Goal: Information Seeking & Learning: Learn about a topic

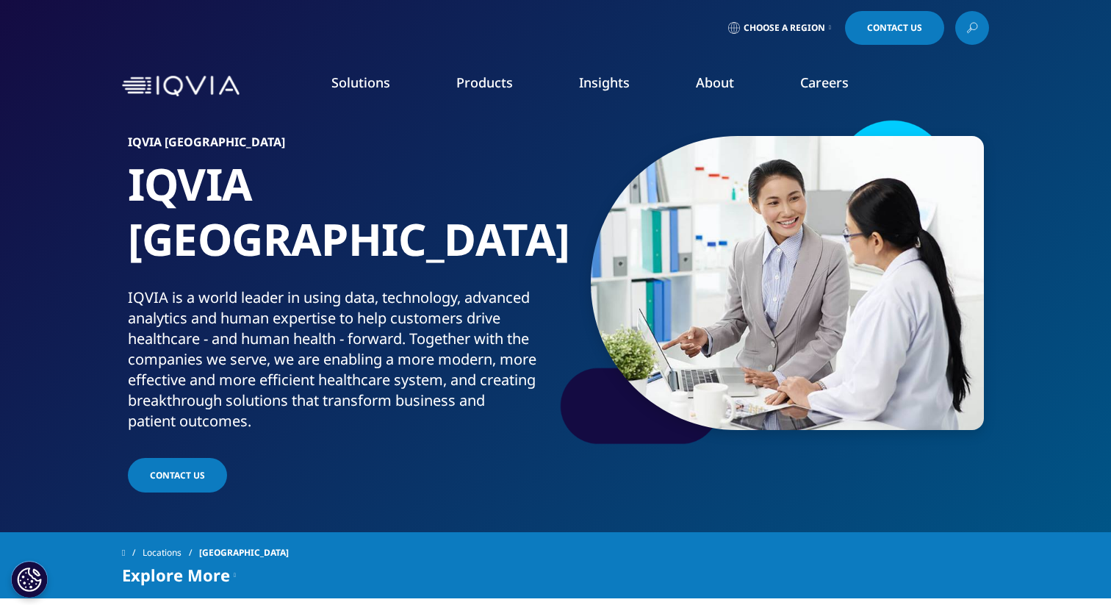
click at [604, 90] on link "Insights" at bounding box center [604, 82] width 51 height 18
click at [106, 269] on link "DISCOVER INSIGHTS" at bounding box center [137, 269] width 217 height 12
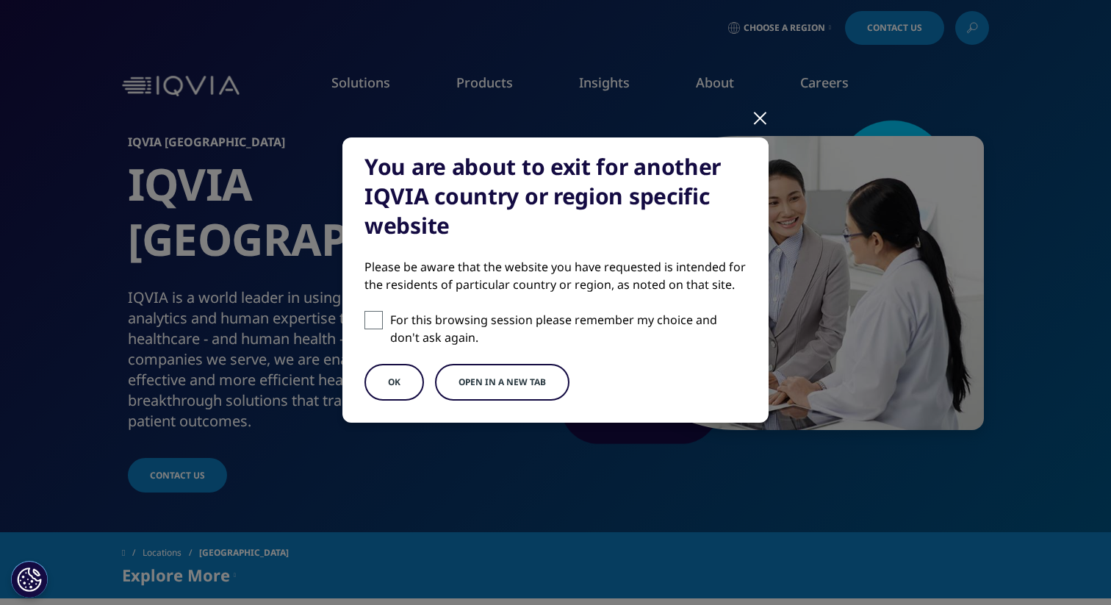
click at [369, 314] on span at bounding box center [373, 320] width 18 height 18
click at [369, 314] on input "For this browsing session please remember my choice and don't ask again." at bounding box center [373, 320] width 18 height 18
checkbox input "true"
click at [465, 384] on button "Open in a new tab" at bounding box center [502, 382] width 134 height 37
